Goal: Task Accomplishment & Management: Use online tool/utility

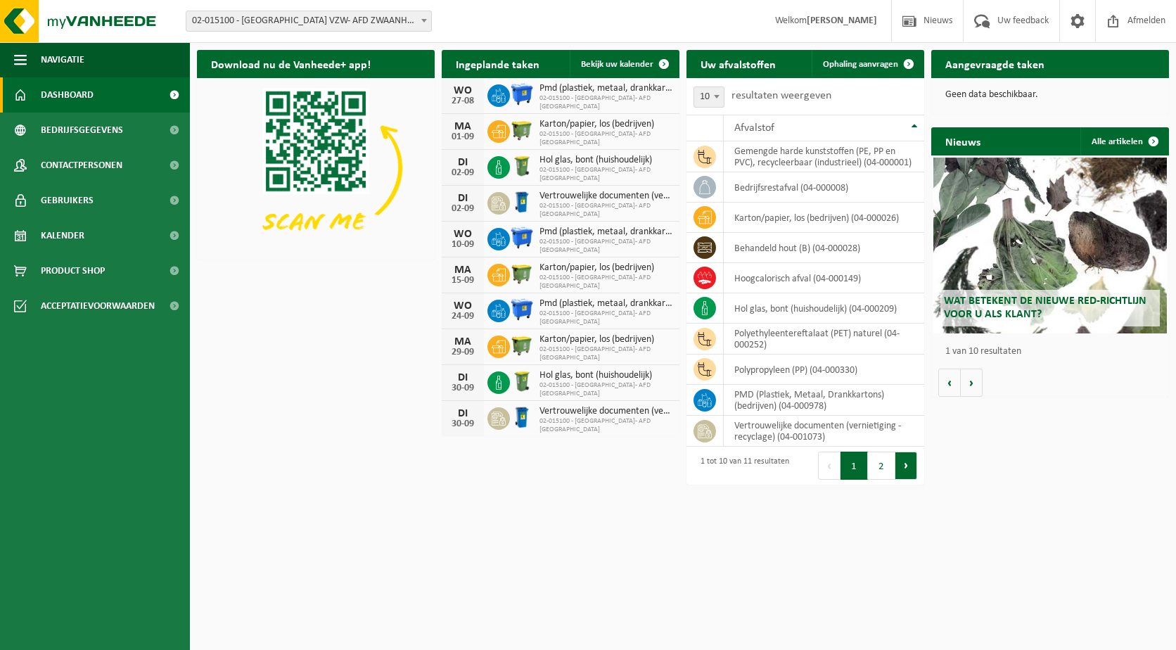
click at [913, 476] on button "Volgende" at bounding box center [906, 465] width 22 height 28
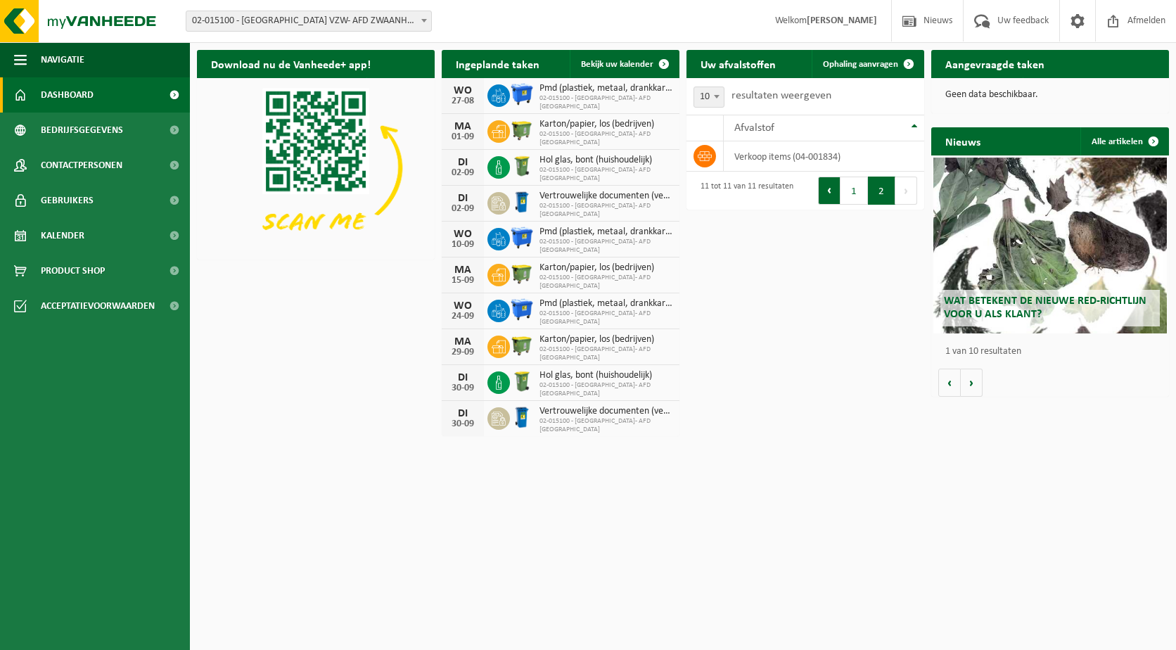
click at [828, 191] on button "Vorige" at bounding box center [829, 190] width 23 height 28
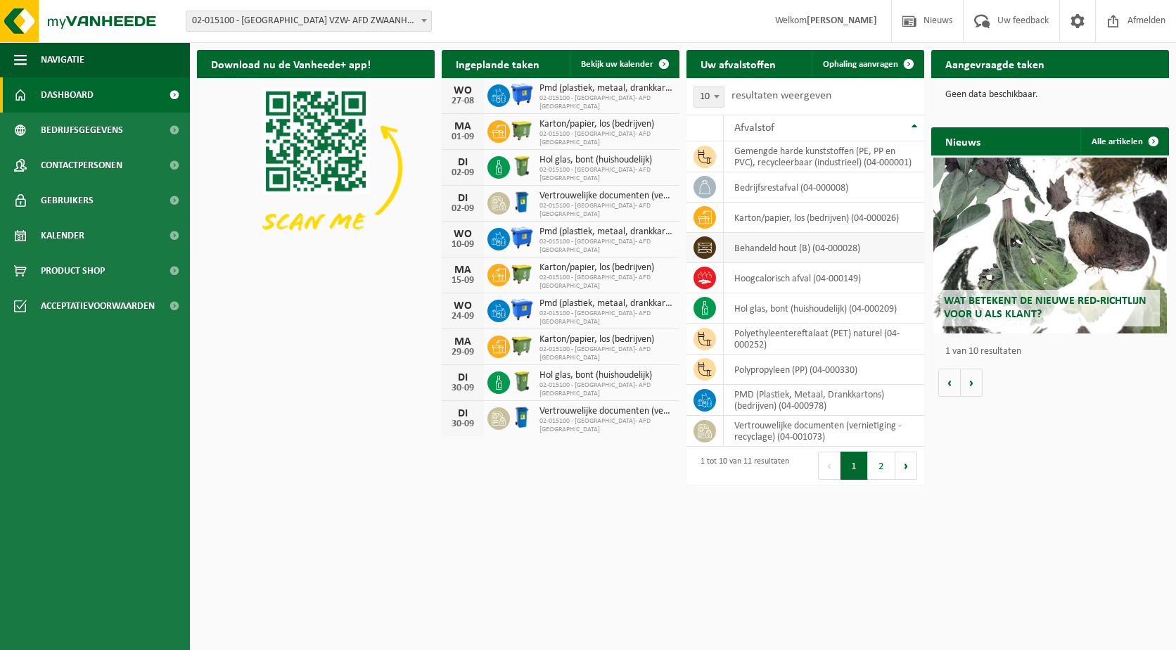
click at [837, 263] on td "behandeld hout (B) (04-000028)" at bounding box center [824, 248] width 200 height 30
click at [908, 480] on button "Volgende" at bounding box center [906, 465] width 22 height 28
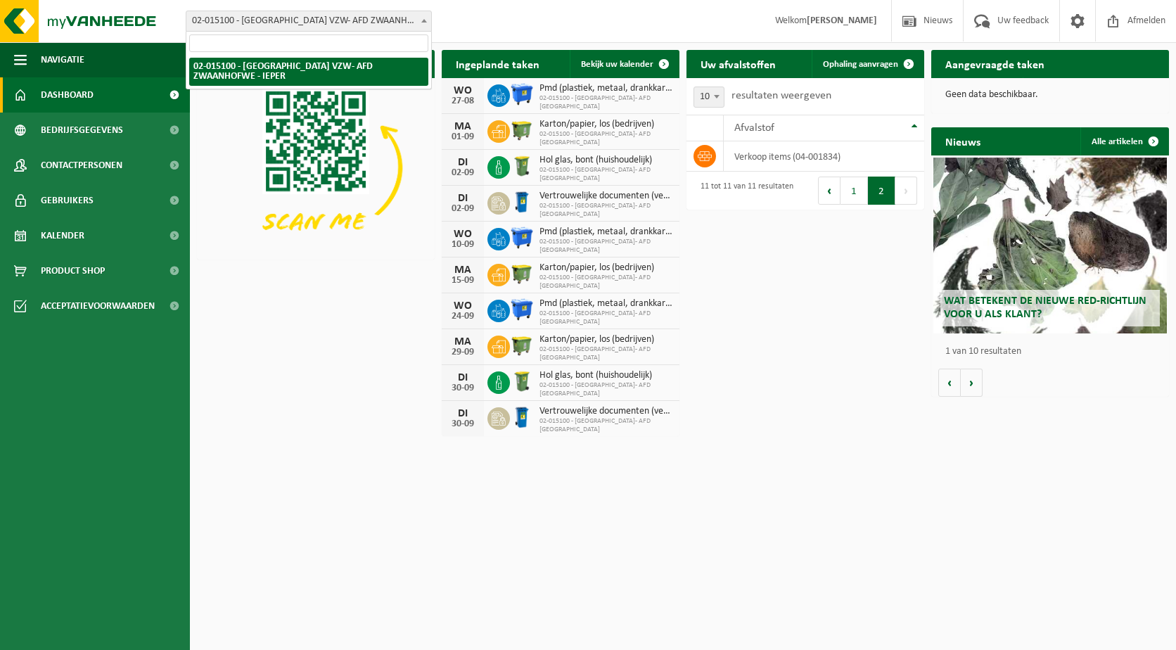
click at [418, 19] on span at bounding box center [424, 20] width 14 height 18
click at [402, 18] on span "02-015100 - [GEOGRAPHIC_DATA] VZW- AFD ZWAANHOFWE - IEPER" at bounding box center [308, 21] width 245 height 20
click at [359, 20] on span "02-015100 - [GEOGRAPHIC_DATA] VZW- AFD ZWAANHOFWE - IEPER" at bounding box center [308, 21] width 245 height 20
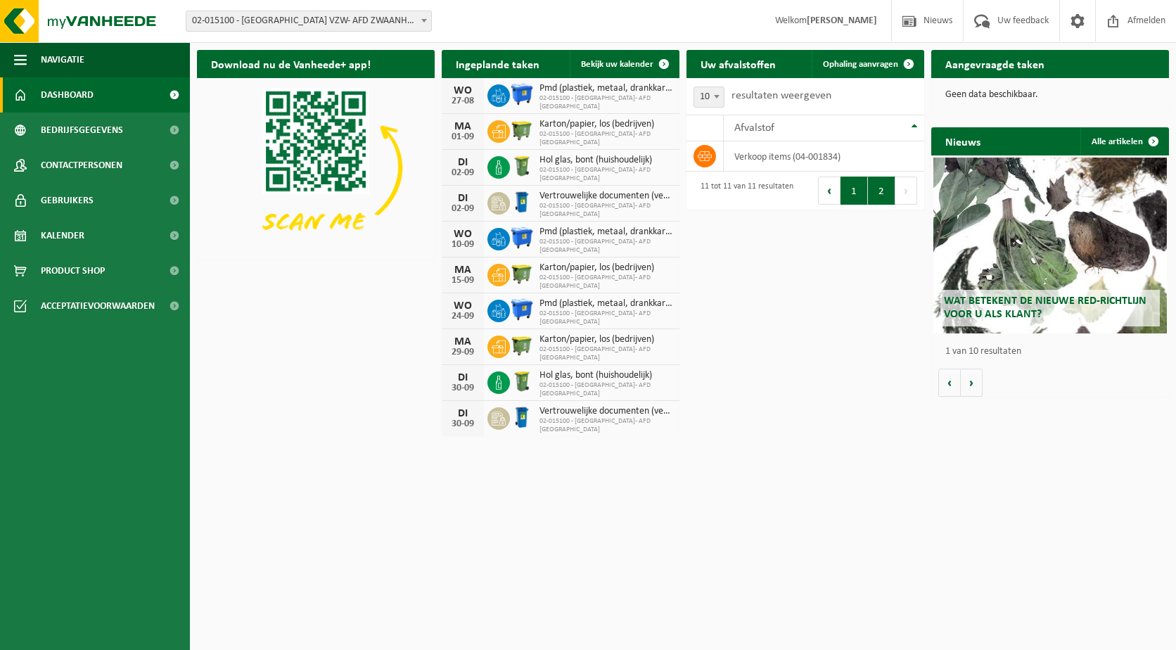
click at [860, 189] on button "1" at bounding box center [853, 190] width 27 height 28
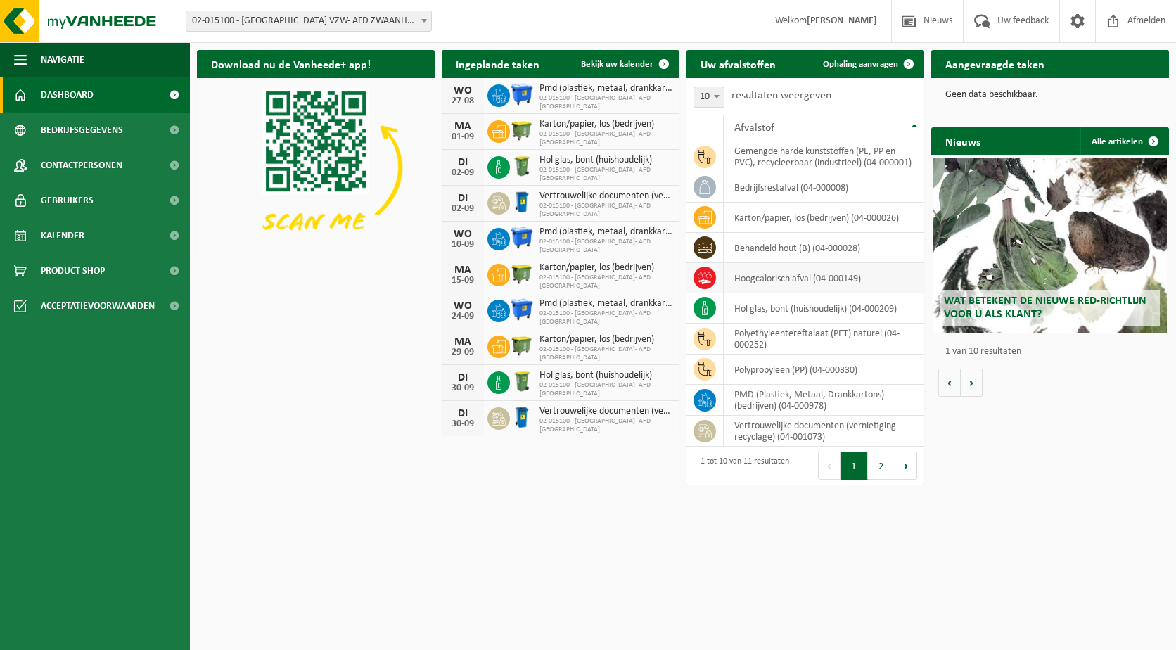
click at [819, 293] on td "hoogcalorisch afval (04-000149)" at bounding box center [824, 278] width 200 height 30
click at [838, 290] on td "hoogcalorisch afval (04-000149)" at bounding box center [824, 278] width 200 height 30
click at [794, 293] on td "hoogcalorisch afval (04-000149)" at bounding box center [824, 278] width 200 height 30
click at [879, 68] on span "Ophaling aanvragen" at bounding box center [860, 64] width 75 height 9
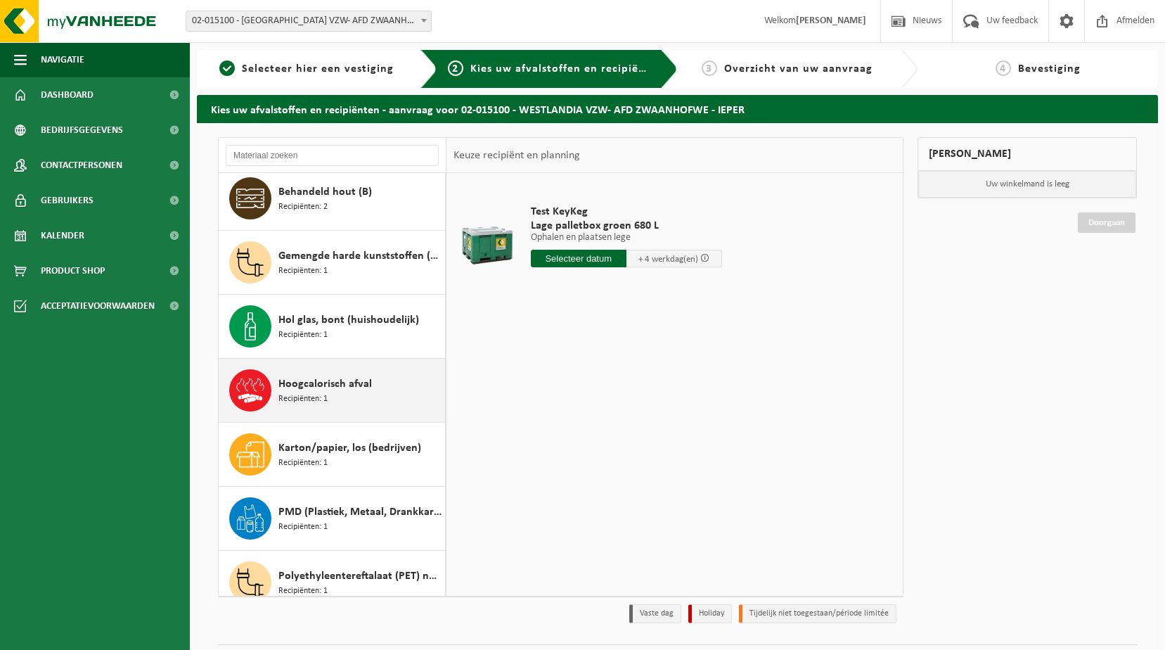
click at [343, 411] on div "Hoogcalorisch afval Recipiënten: 1" at bounding box center [359, 390] width 163 height 42
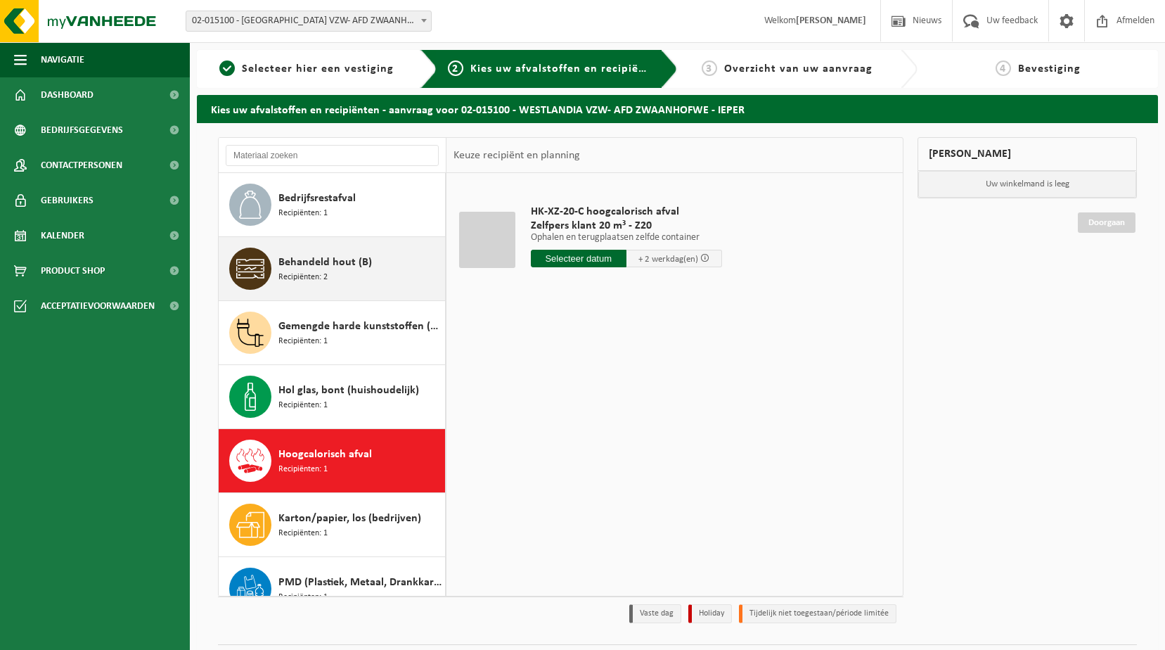
click at [329, 280] on div "Behandeld hout (B) Recipiënten: 2" at bounding box center [359, 269] width 163 height 42
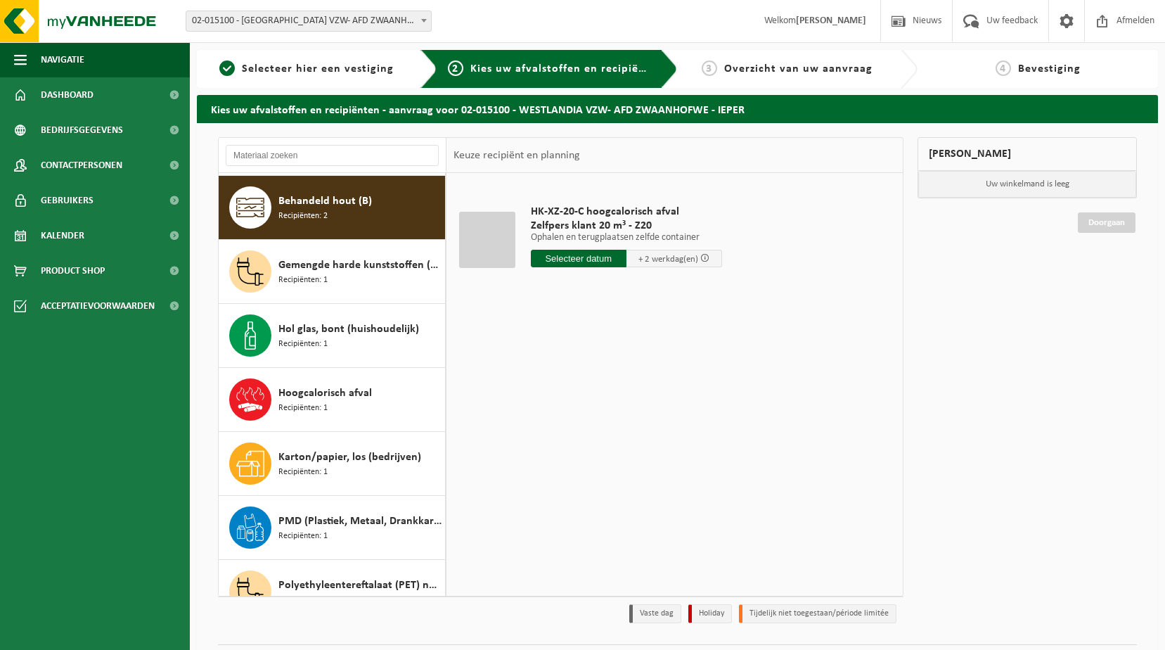
scroll to position [64, 0]
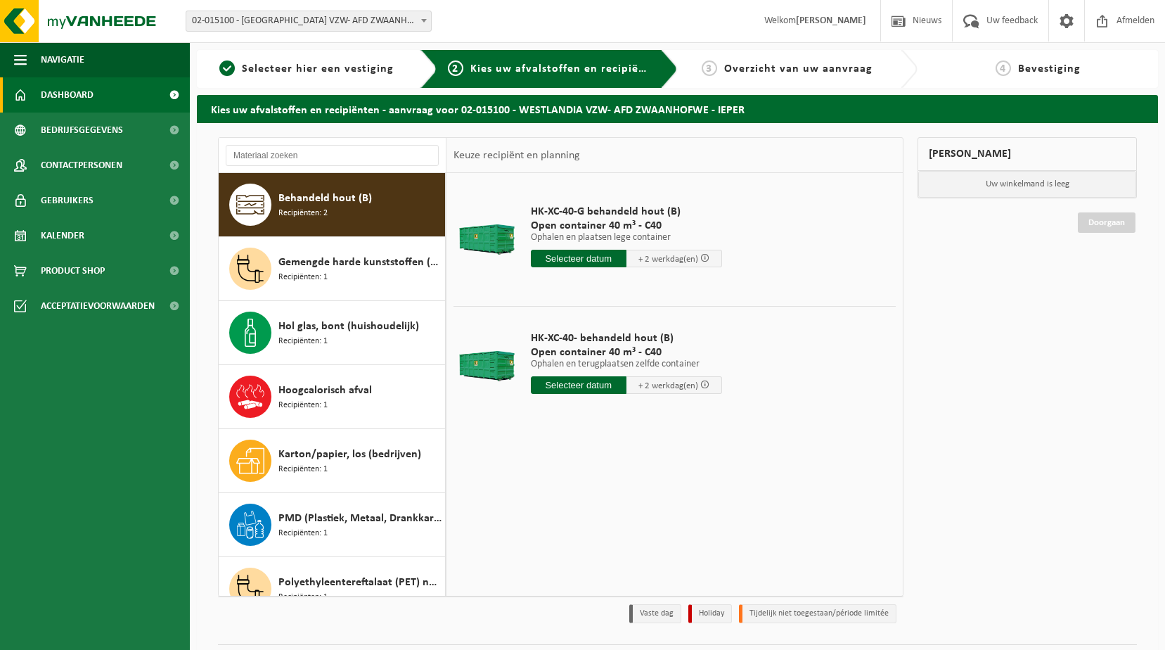
click at [74, 100] on span "Dashboard" at bounding box center [67, 94] width 53 height 35
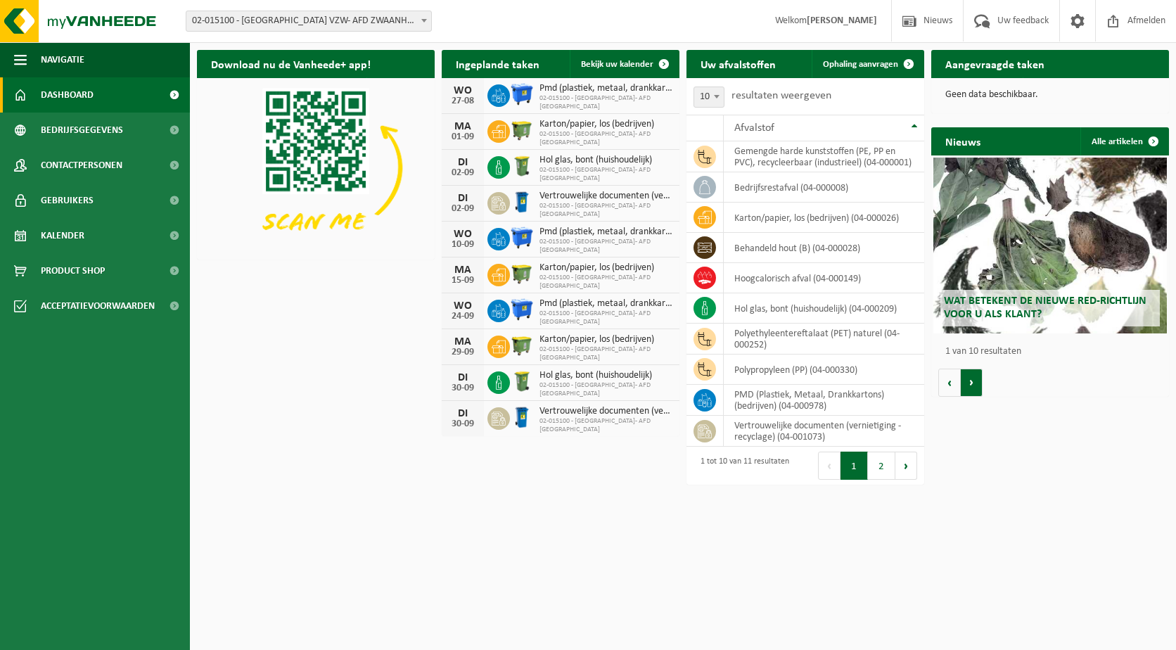
click at [966, 383] on button "Volgende" at bounding box center [972, 382] width 22 height 28
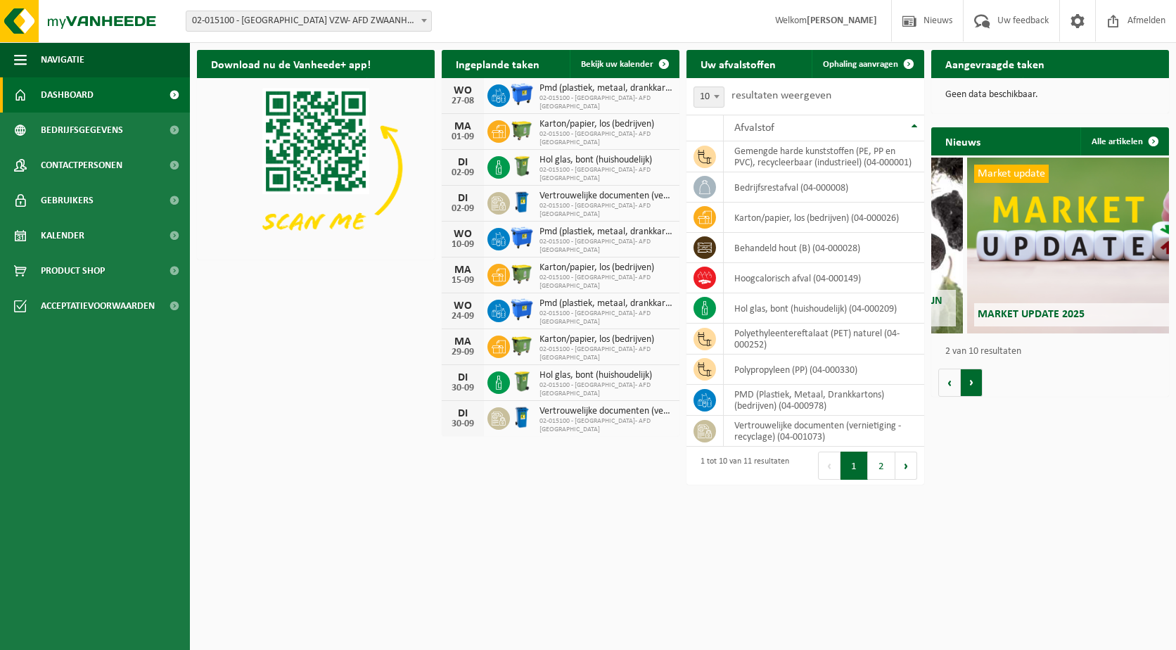
scroll to position [0, 238]
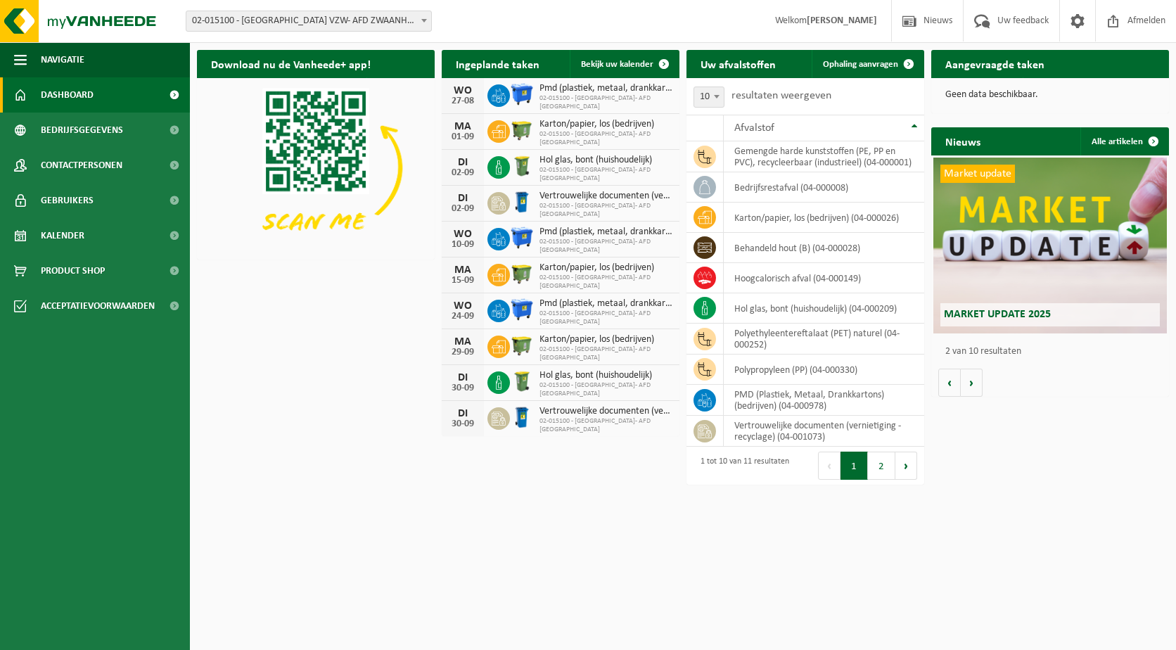
click at [1008, 87] on div "Geen data beschikbaar." at bounding box center [1050, 95] width 238 height 34
click at [63, 234] on span "Kalender" at bounding box center [63, 235] width 44 height 35
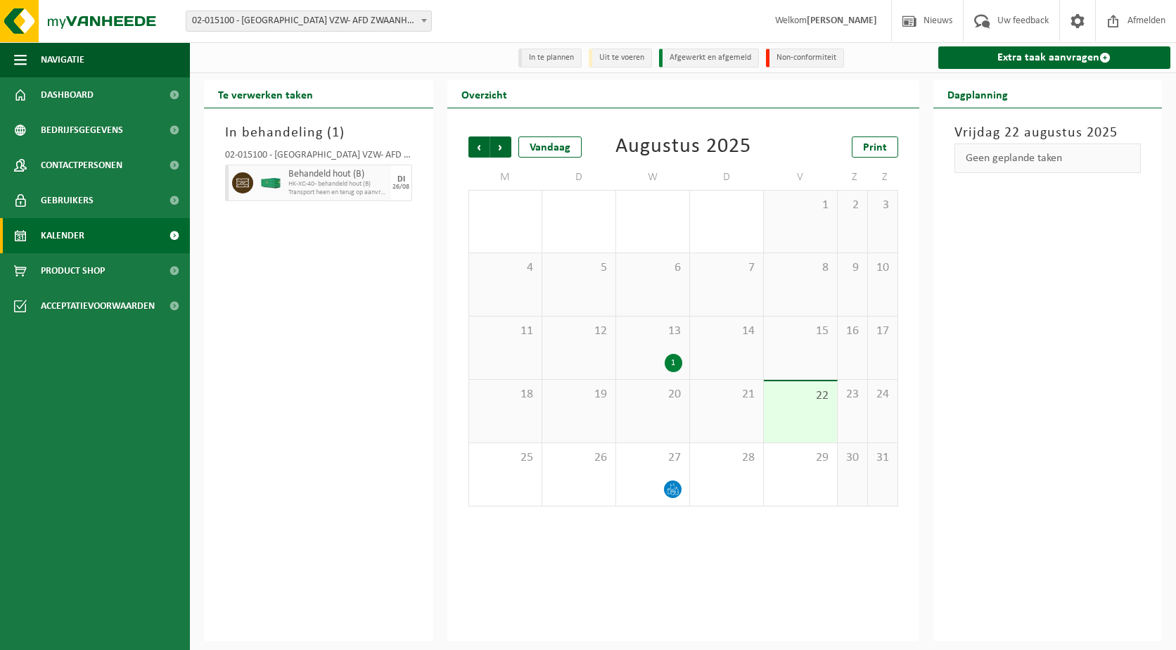
click at [344, 254] on div "In behandeling ( 1 ) 02-015100 - WESTLANDIA VZW- AFD ZWAANHOFWE - IEPER Behande…" at bounding box center [318, 374] width 229 height 533
click at [343, 347] on div "In behandeling ( 1 ) 02-015100 - WESTLANDIA VZW- AFD ZWAANHOFWE - IEPER Behande…" at bounding box center [318, 374] width 229 height 533
click at [93, 95] on span "Dashboard" at bounding box center [67, 94] width 53 height 35
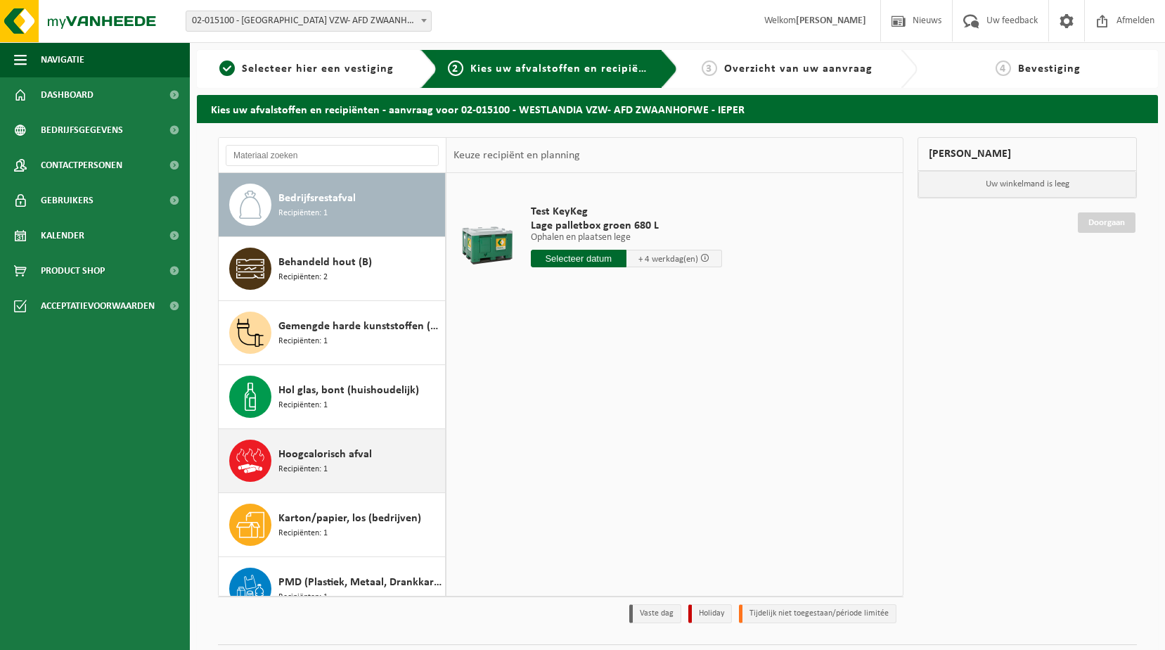
click at [328, 463] on div "Hoogcalorisch afval Recipiënten: 1" at bounding box center [359, 460] width 163 height 42
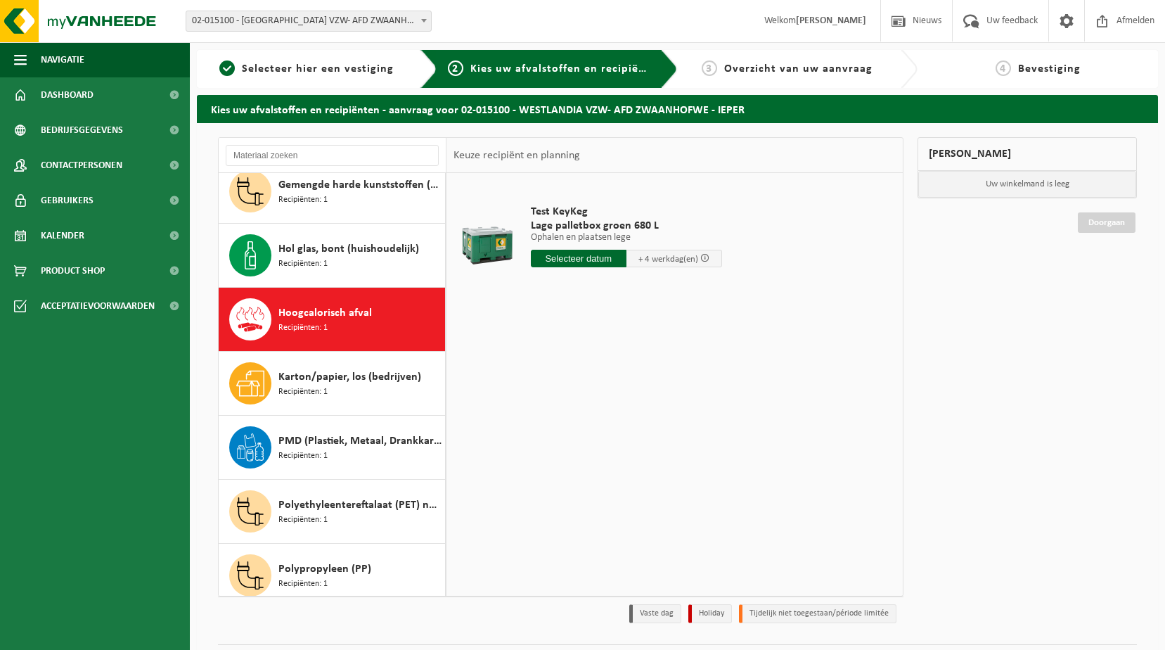
scroll to position [217, 0]
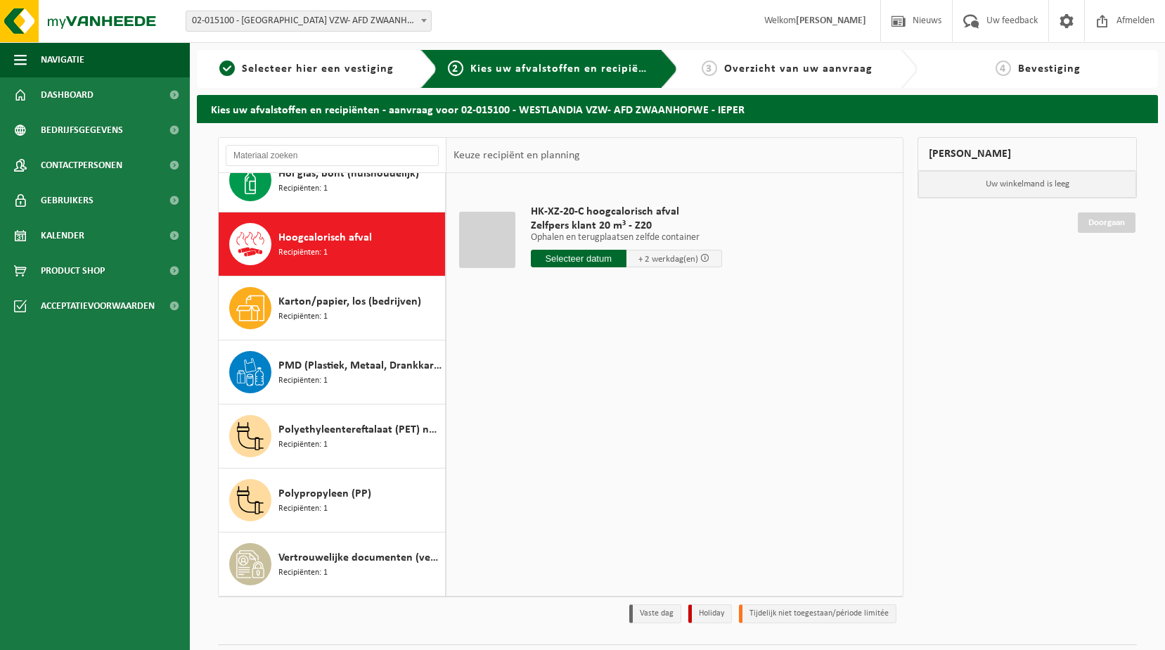
click at [586, 256] on input "text" at bounding box center [579, 259] width 96 height 18
click at [539, 426] on div "25" at bounding box center [544, 428] width 25 height 23
type input "Van 2025-08-25"
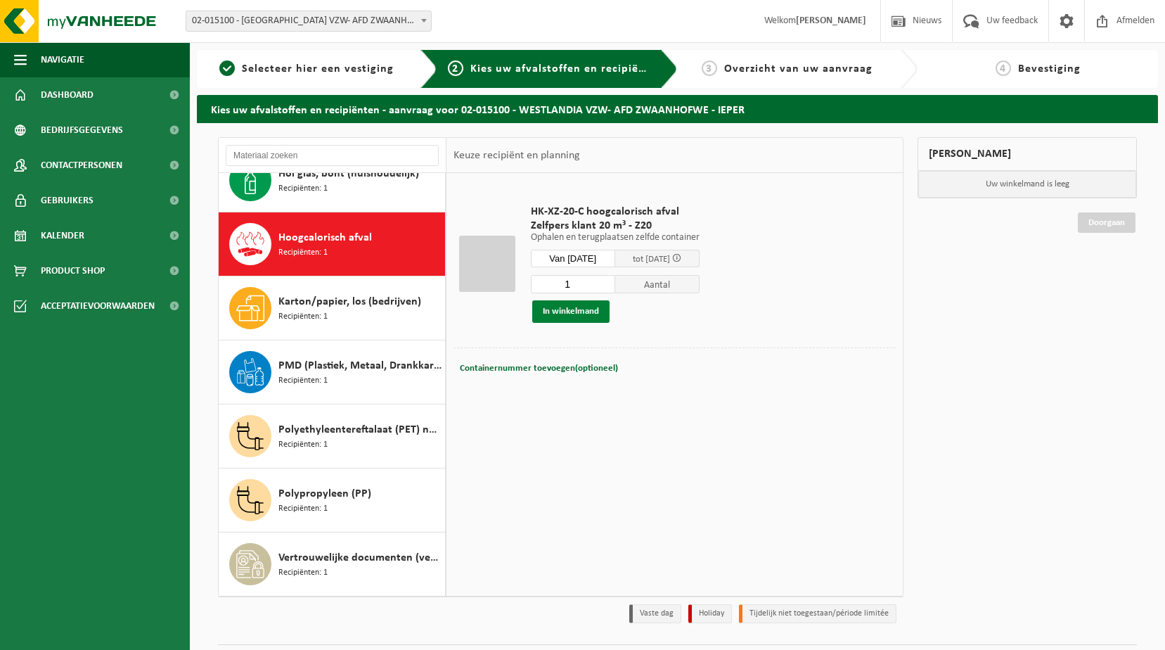
click at [575, 313] on button "In winkelmand" at bounding box center [570, 311] width 77 height 23
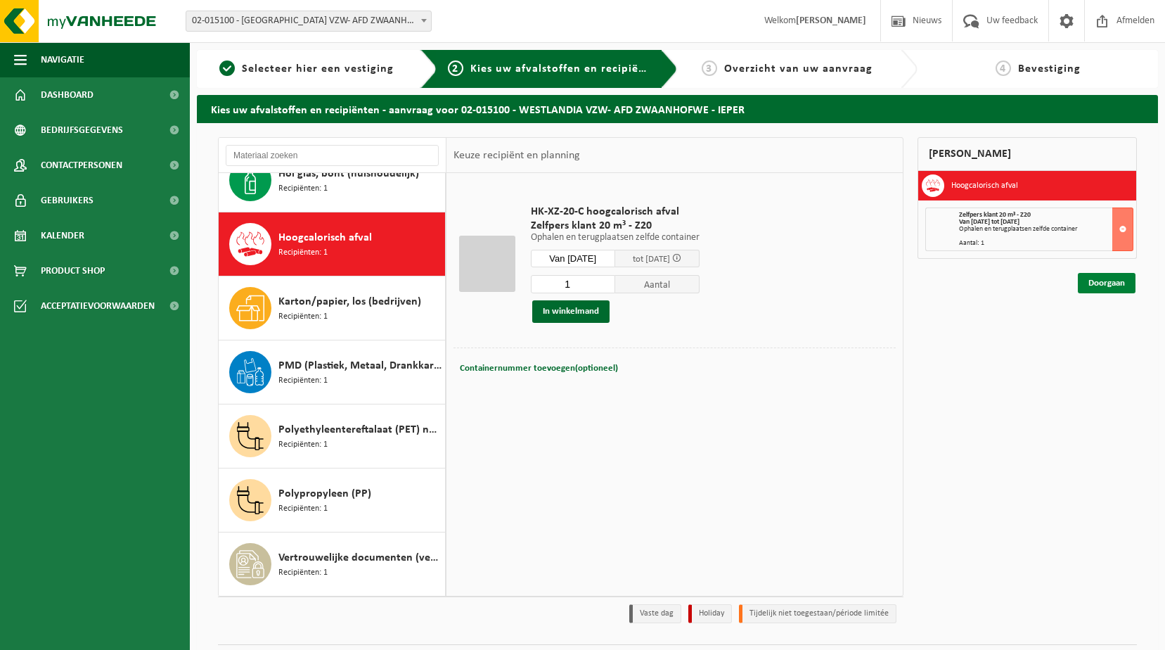
click at [1112, 281] on link "Doorgaan" at bounding box center [1107, 283] width 58 height 20
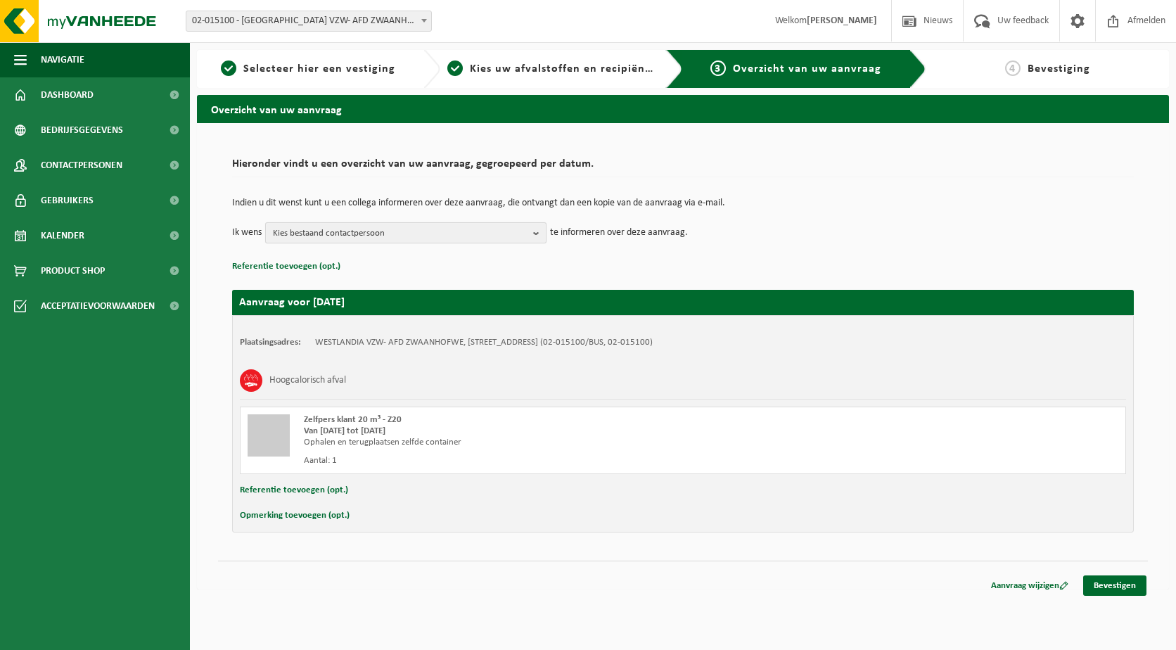
click at [536, 229] on b "button" at bounding box center [539, 233] width 13 height 20
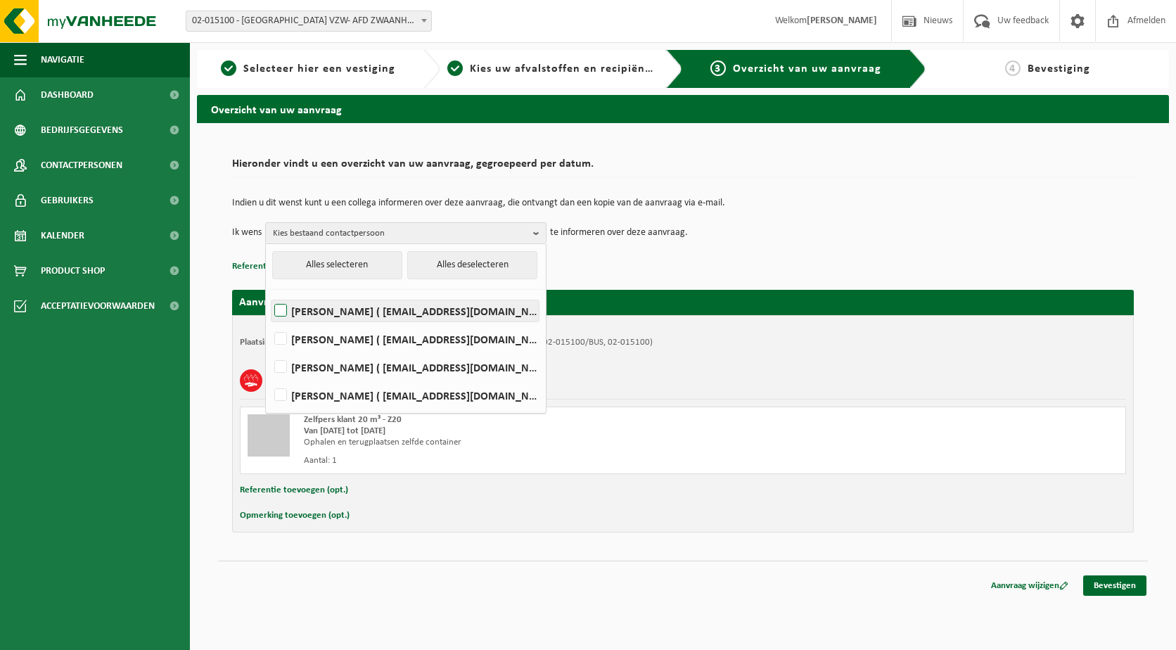
click at [319, 308] on label "JO AMEYS ( jo.ameys@westlandia.be )" at bounding box center [404, 310] width 267 height 21
click at [269, 293] on input "JO AMEYS ( jo.ameys@westlandia.be )" at bounding box center [269, 293] width 1 height 1
checkbox input "true"
click at [597, 257] on p "Referentie toevoegen (opt.)" at bounding box center [682, 266] width 901 height 18
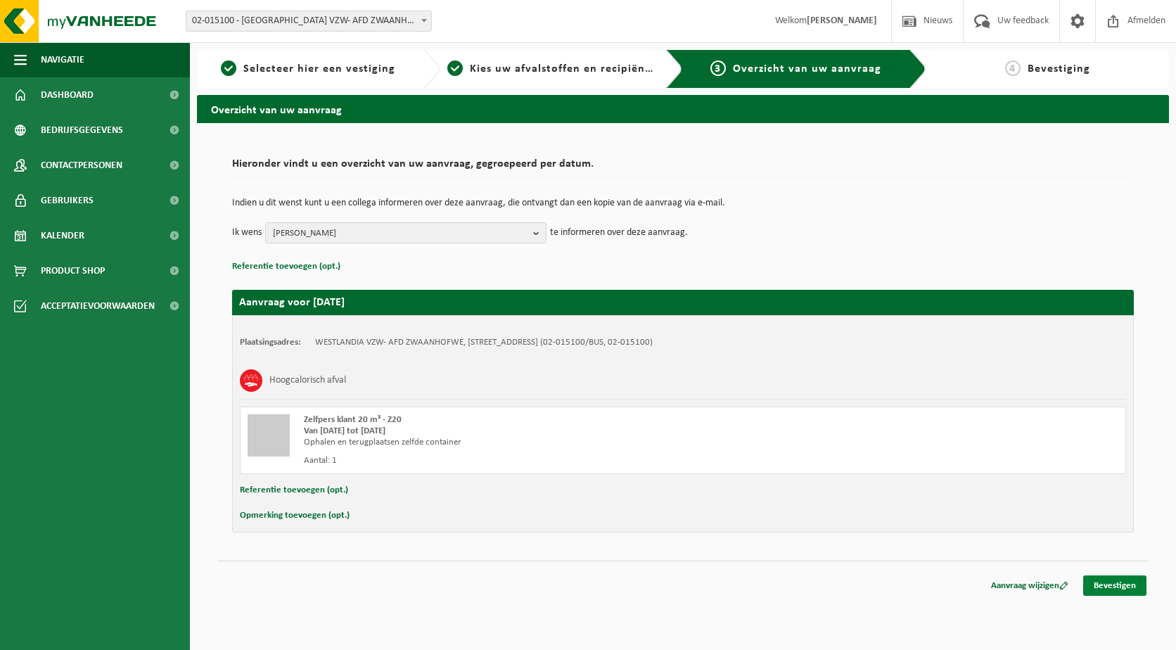
click at [1121, 585] on link "Bevestigen" at bounding box center [1114, 585] width 63 height 20
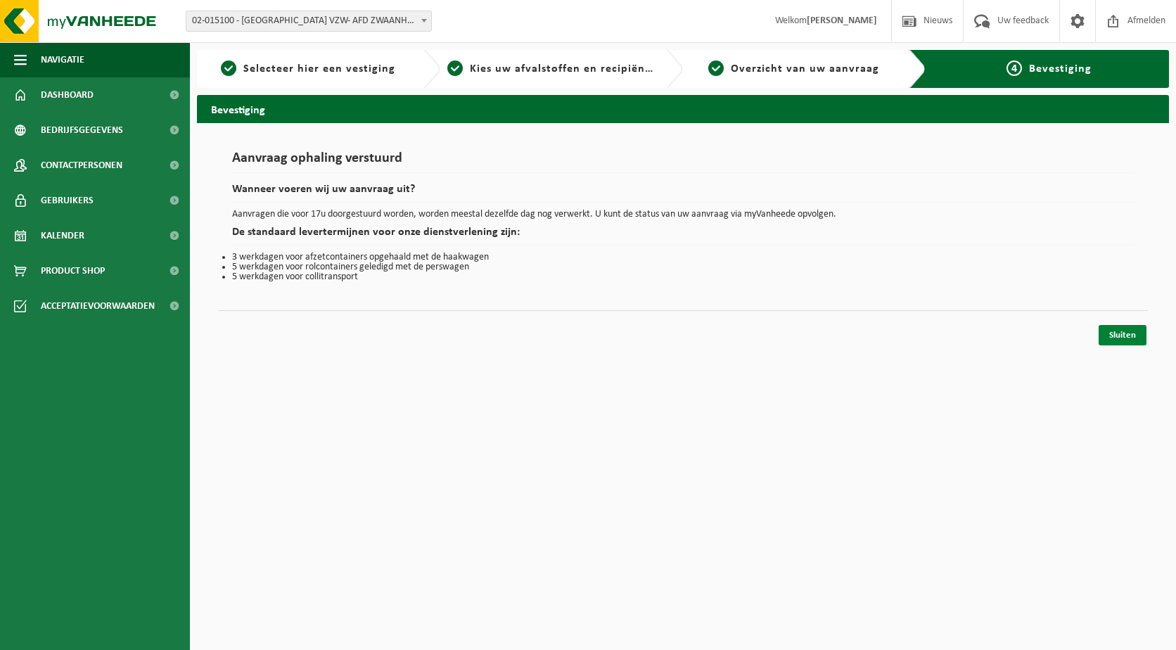
click at [1136, 333] on link "Sluiten" at bounding box center [1122, 335] width 48 height 20
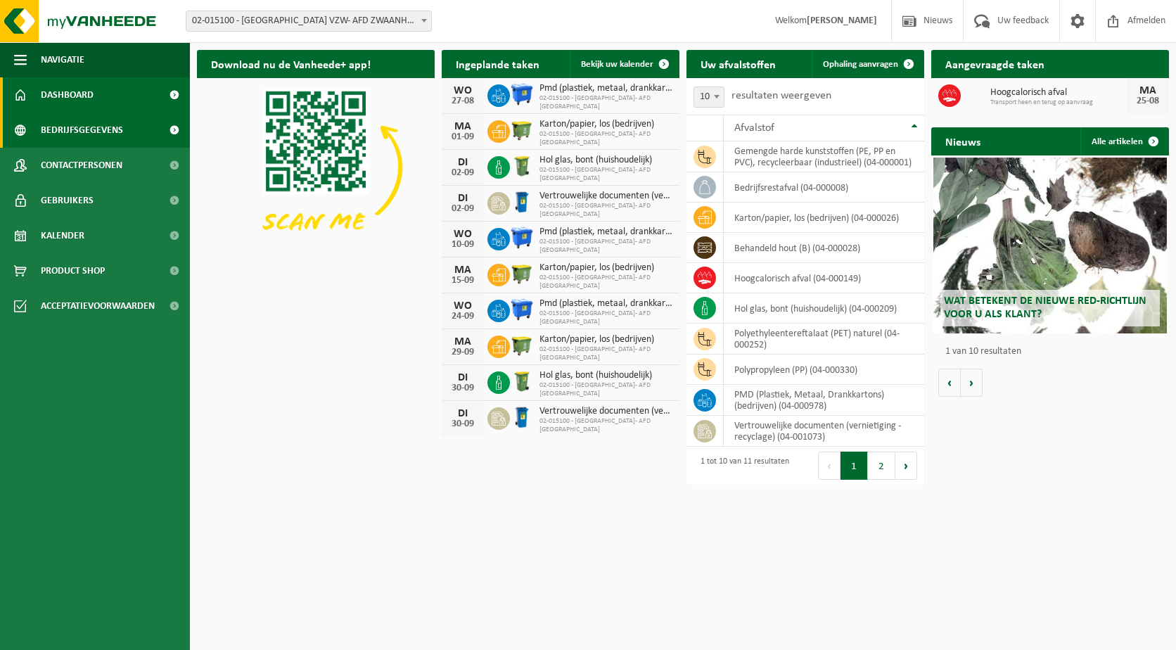
click at [94, 135] on span "Bedrijfsgegevens" at bounding box center [82, 130] width 82 height 35
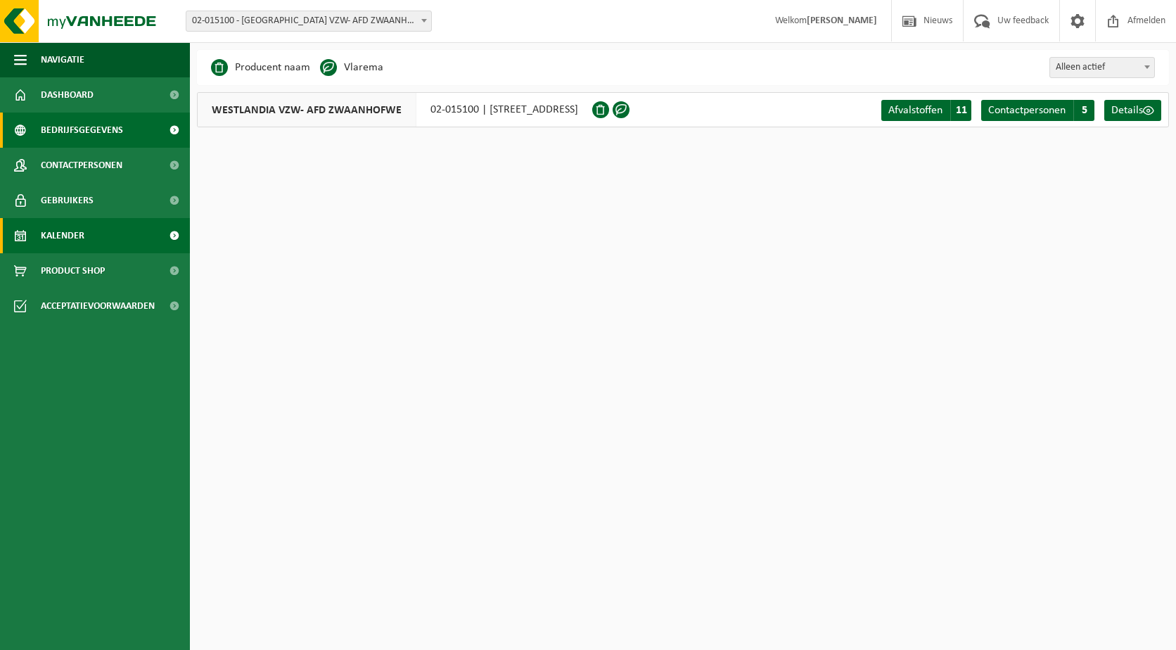
click at [85, 224] on link "Kalender" at bounding box center [95, 235] width 190 height 35
